Goal: Navigation & Orientation: Find specific page/section

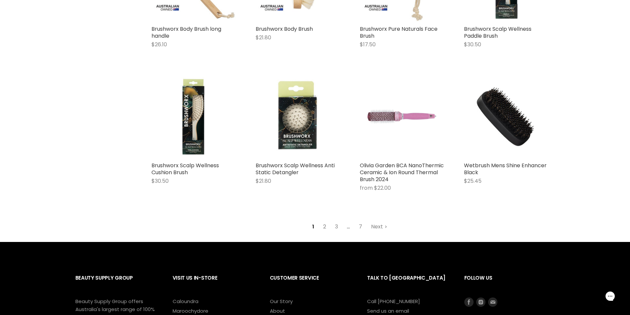
scroll to position [1654, 0]
click at [326, 224] on link "2" at bounding box center [325, 227] width 10 height 12
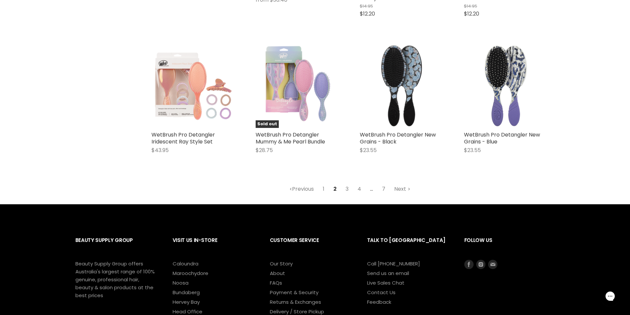
scroll to position [1709, 0]
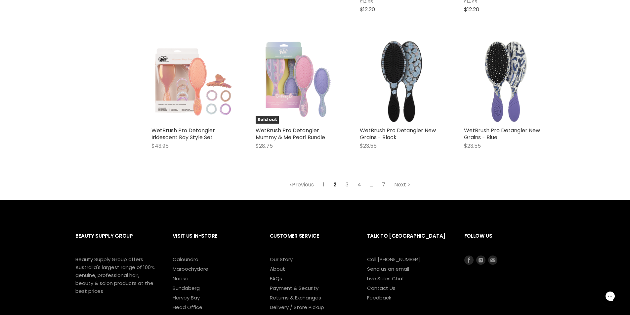
click at [345, 184] on link "3" at bounding box center [347, 185] width 10 height 12
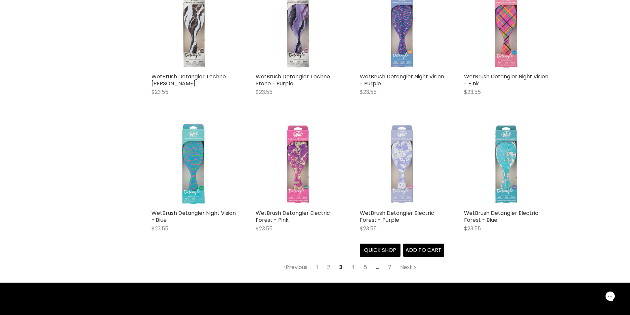
scroll to position [1623, 0]
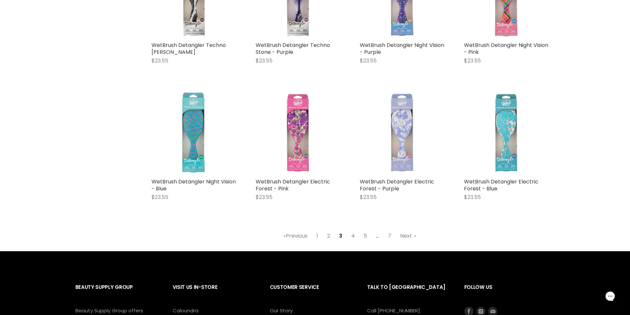
click at [356, 236] on link "4" at bounding box center [353, 236] width 11 height 12
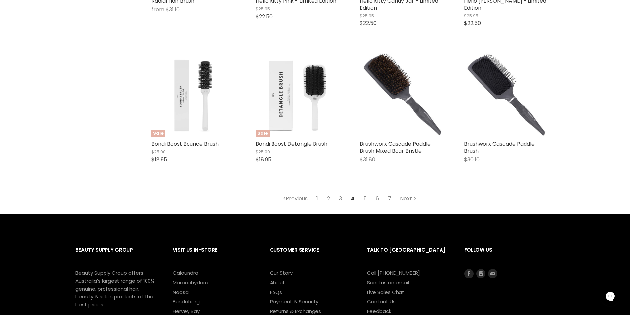
scroll to position [1789, 0]
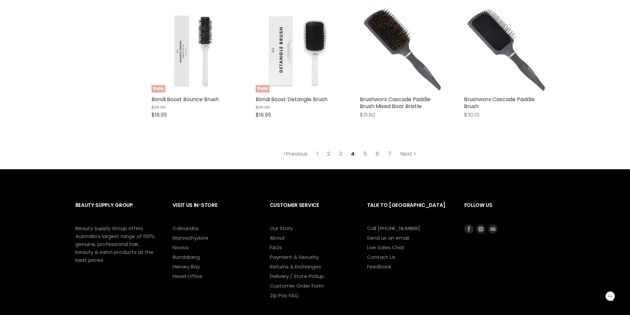
click at [365, 148] on link "5" at bounding box center [365, 154] width 11 height 12
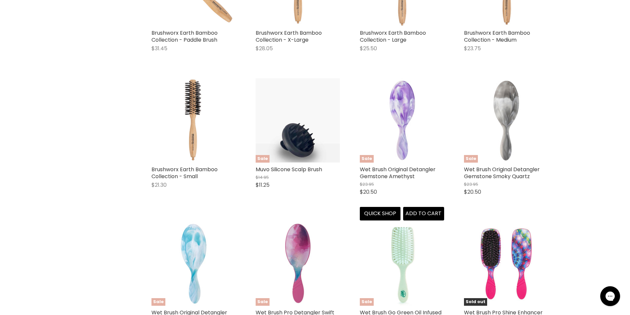
scroll to position [1734, 0]
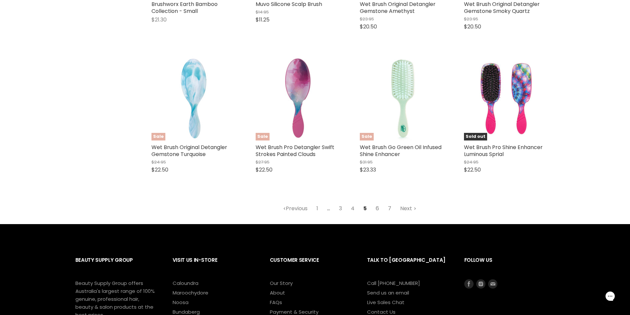
click at [378, 208] on link "6" at bounding box center [377, 209] width 11 height 12
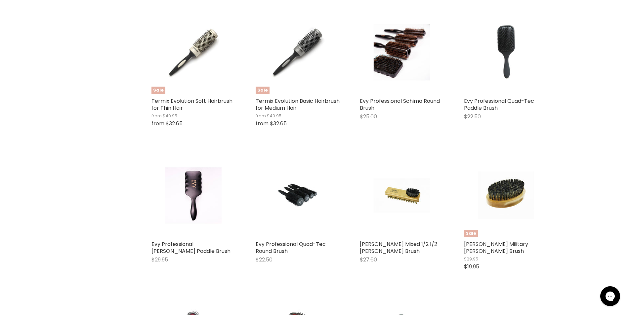
scroll to position [1293, 0]
